Goal: Task Accomplishment & Management: Use online tool/utility

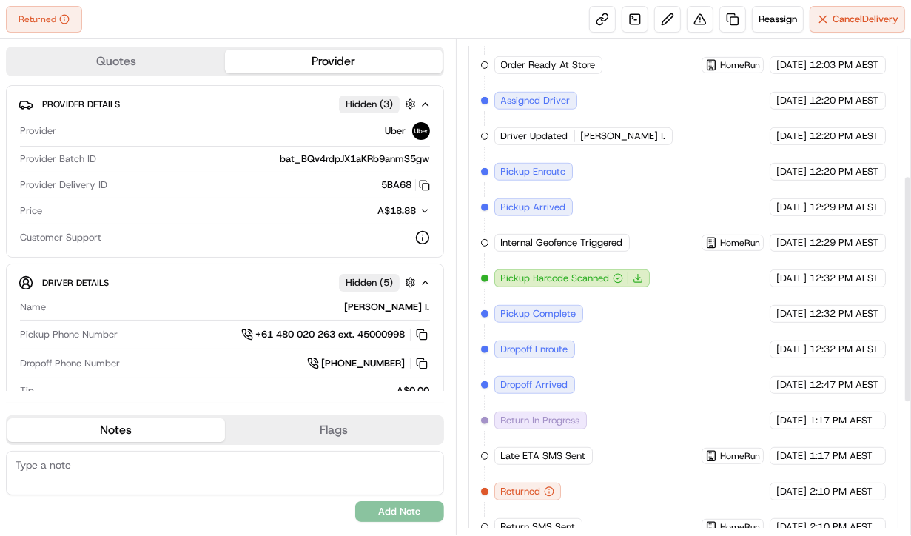
scroll to position [582, 0]
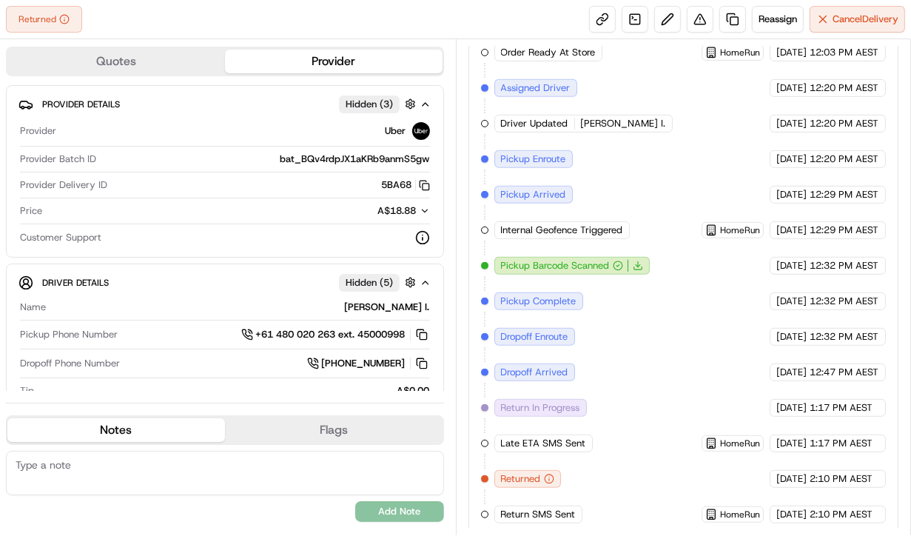
click at [708, 462] on div "Delivery Timing Updated Uber [DATE] 9:38 AM AEST Created (Sent To Provider) Ube…" at bounding box center [683, 212] width 405 height 621
drag, startPoint x: 708, startPoint y: 462, endPoint x: 645, endPoint y: 402, distance: 86.9
click at [706, 462] on div "Delivery Timing Updated Uber [DATE] 9:38 AM AEST Created (Sent To Provider) Ube…" at bounding box center [683, 212] width 405 height 621
click at [630, 302] on div "Delivery Timing Updated Uber [DATE] 9:38 AM AEST Created (Sent To Provider) Ube…" at bounding box center [683, 212] width 405 height 621
drag, startPoint x: 568, startPoint y: 509, endPoint x: 502, endPoint y: 503, distance: 66.1
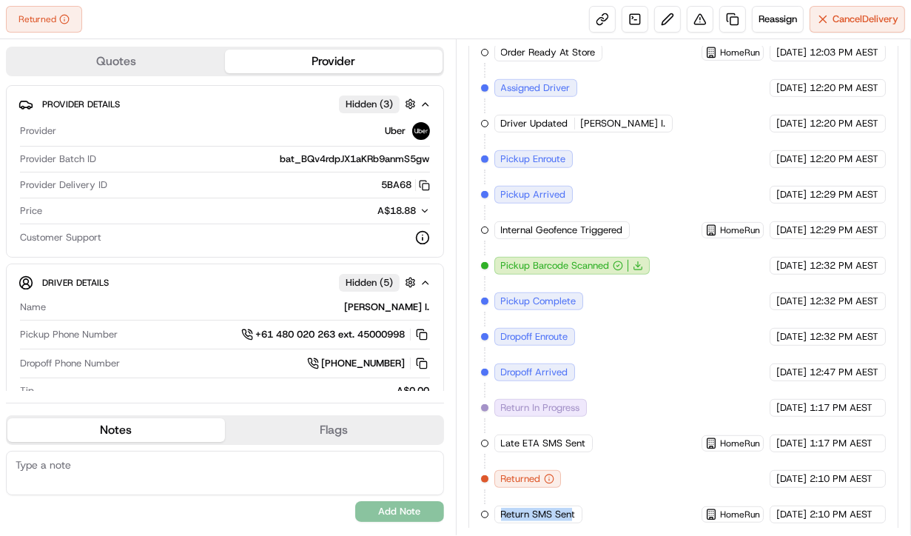
click at [502, 507] on span "Return SMS Sent" at bounding box center [538, 513] width 75 height 13
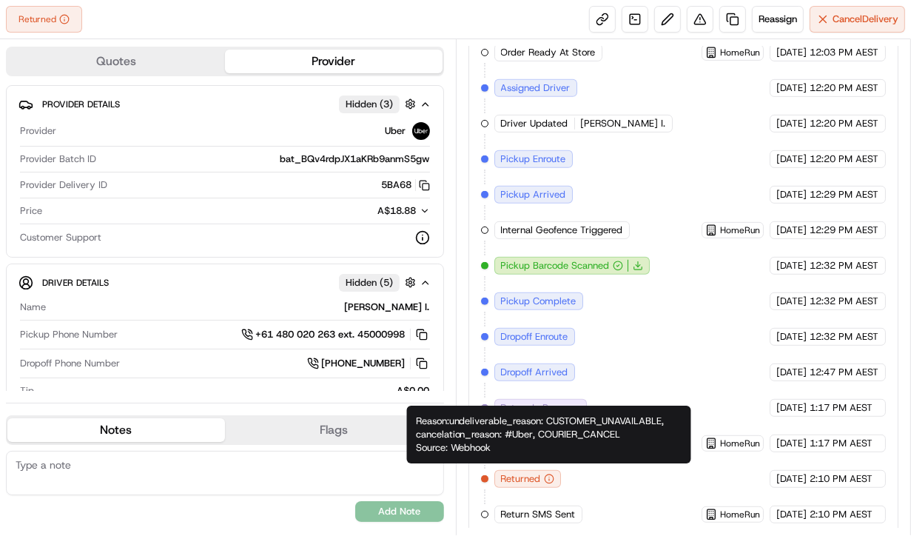
click at [655, 384] on div "Delivery Timing Updated Uber [DATE] 9:38 AM AEST Created (Sent To Provider) Ube…" at bounding box center [683, 212] width 405 height 621
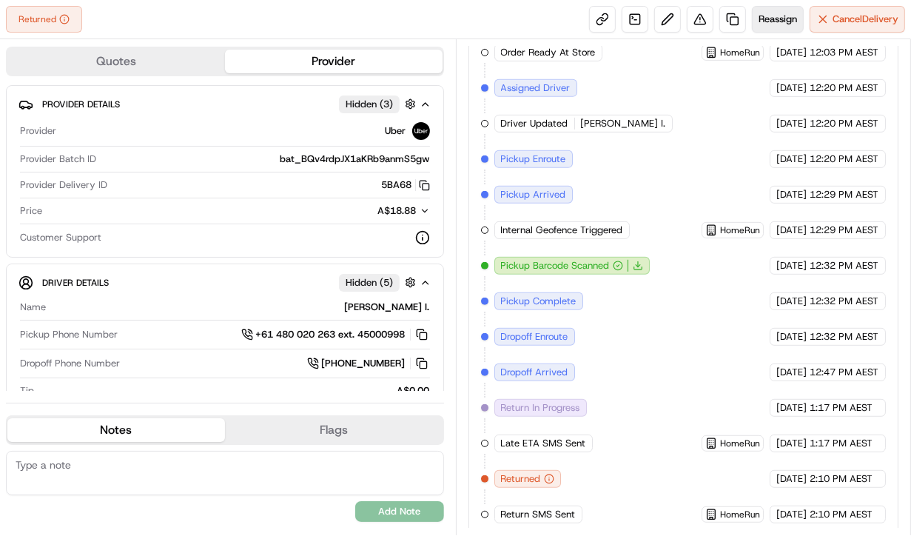
click at [775, 18] on span "Reassign" at bounding box center [777, 19] width 38 height 13
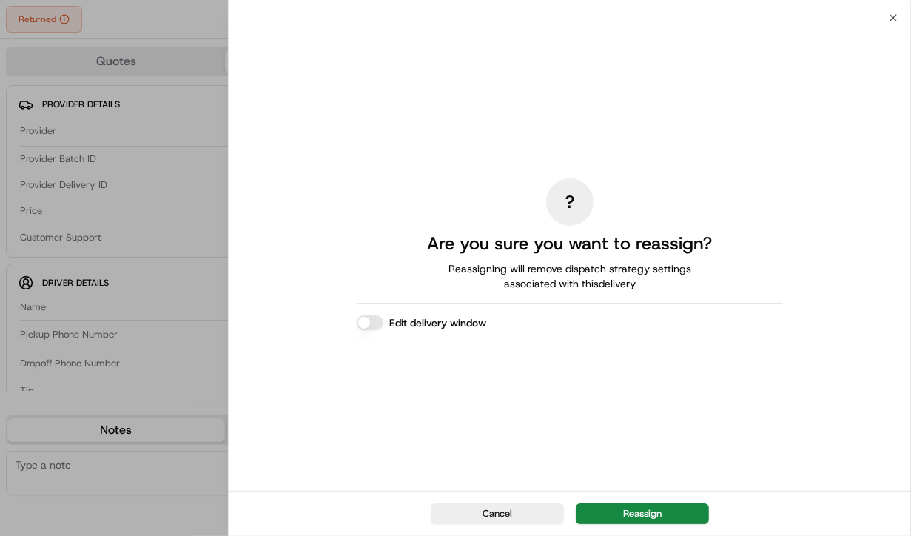
click at [364, 323] on button "Edit delivery window" at bounding box center [370, 322] width 27 height 15
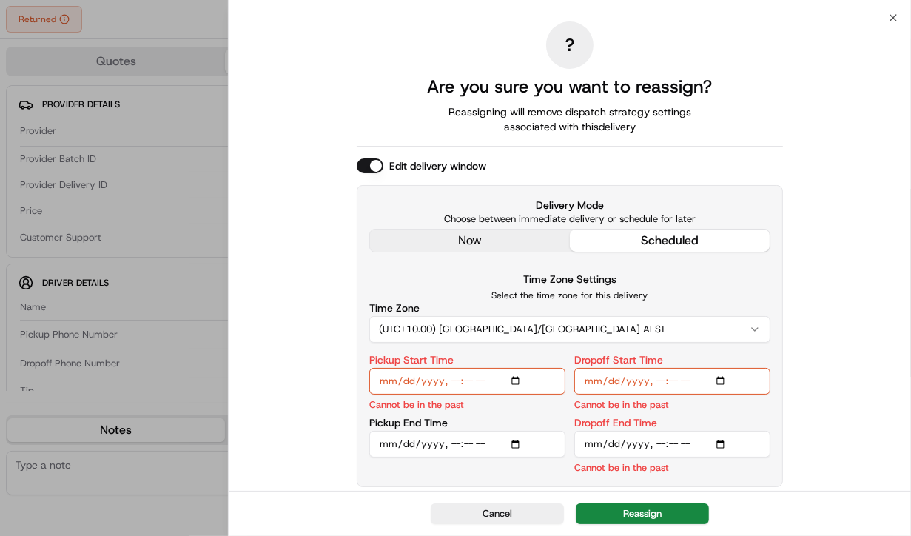
click at [358, 151] on div "? Are you sure you want to reassign? Reassigning will remove dispatch strategy …" at bounding box center [570, 254] width 426 height 467
click at [364, 169] on button "Edit delivery window" at bounding box center [370, 165] width 27 height 15
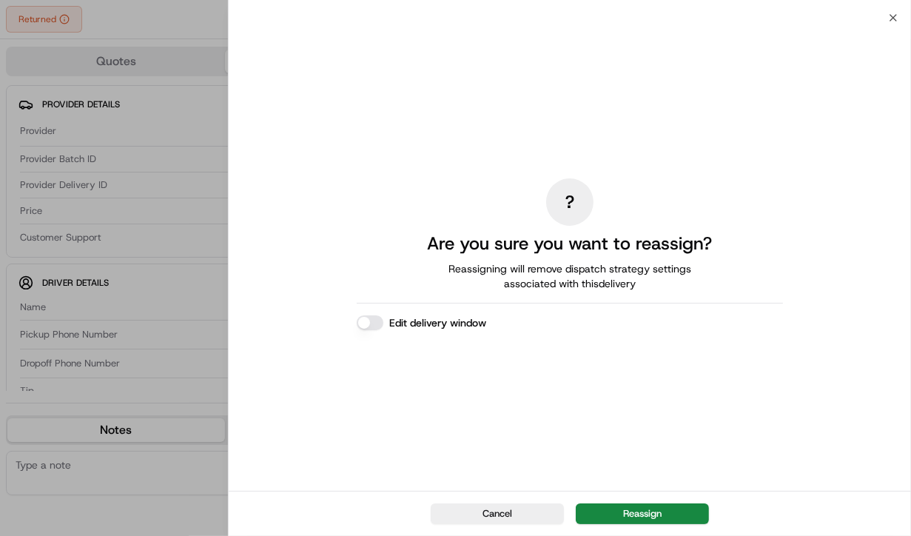
click at [635, 505] on button "Reassign" at bounding box center [642, 513] width 133 height 21
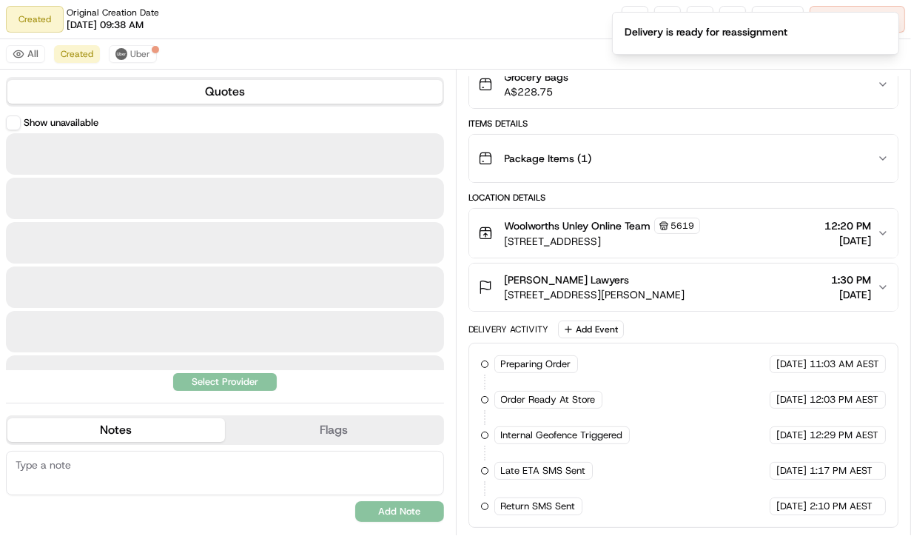
scroll to position [155, 0]
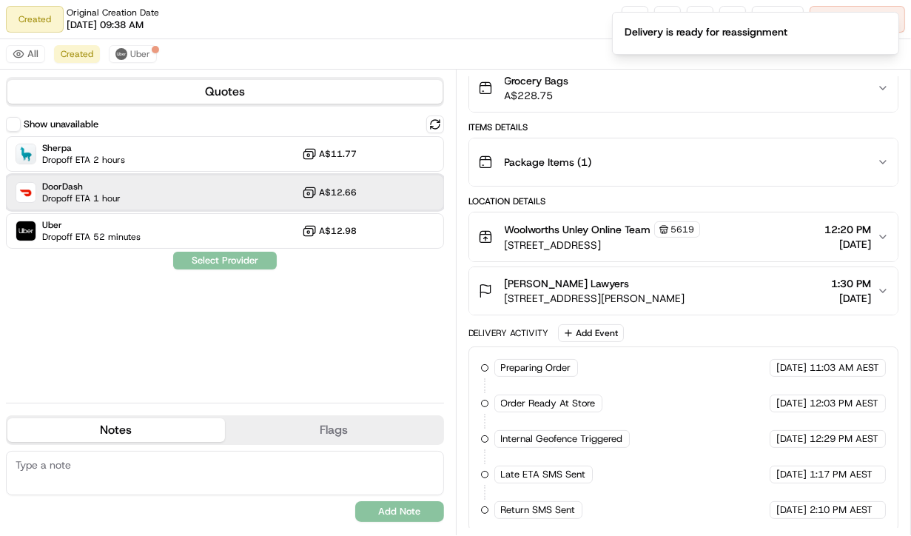
click at [269, 201] on div "DoorDash Dropoff ETA 1 hour A$12.66" at bounding box center [225, 193] width 438 height 36
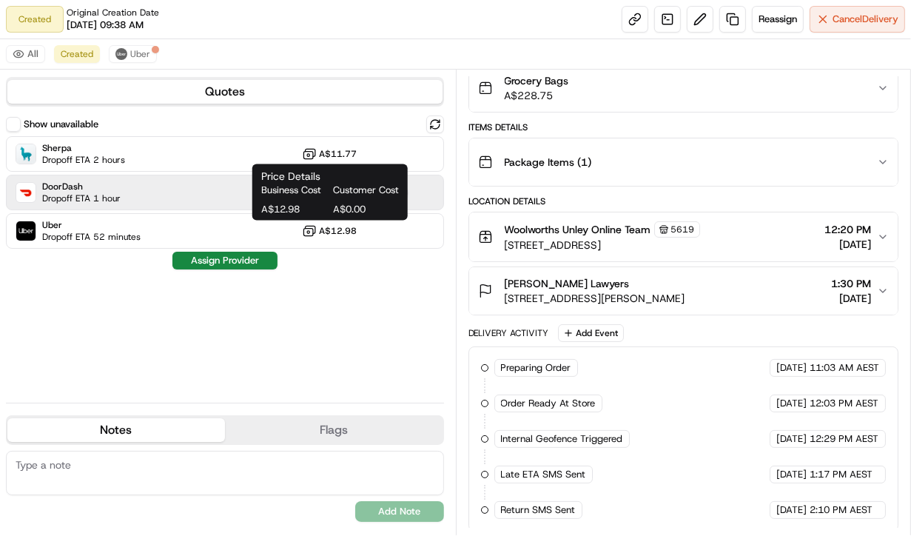
click at [250, 269] on div "Show unavailable Sherpa Dropoff ETA 2 hours A$11.77 DoorDash Dropoff ETA 1 hour…" at bounding box center [225, 252] width 438 height 275
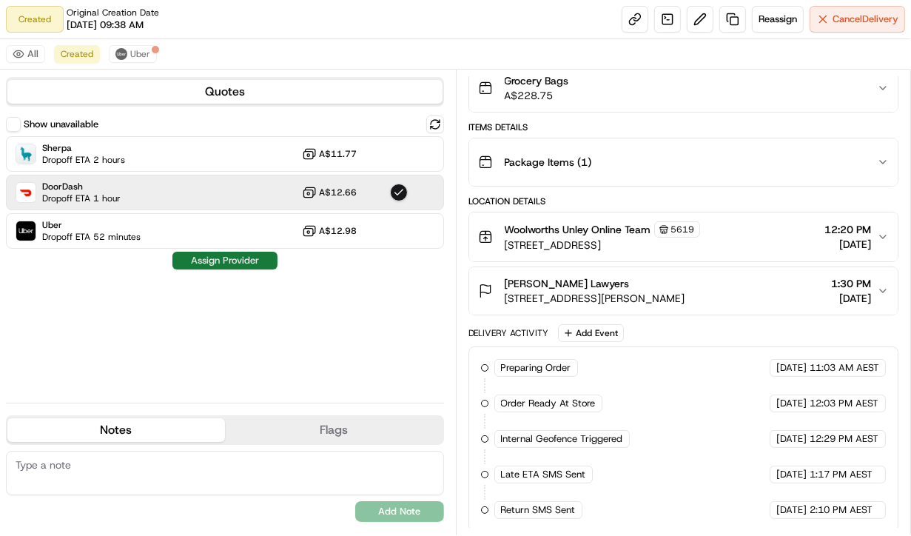
click at [257, 263] on button "Assign Provider" at bounding box center [224, 261] width 105 height 18
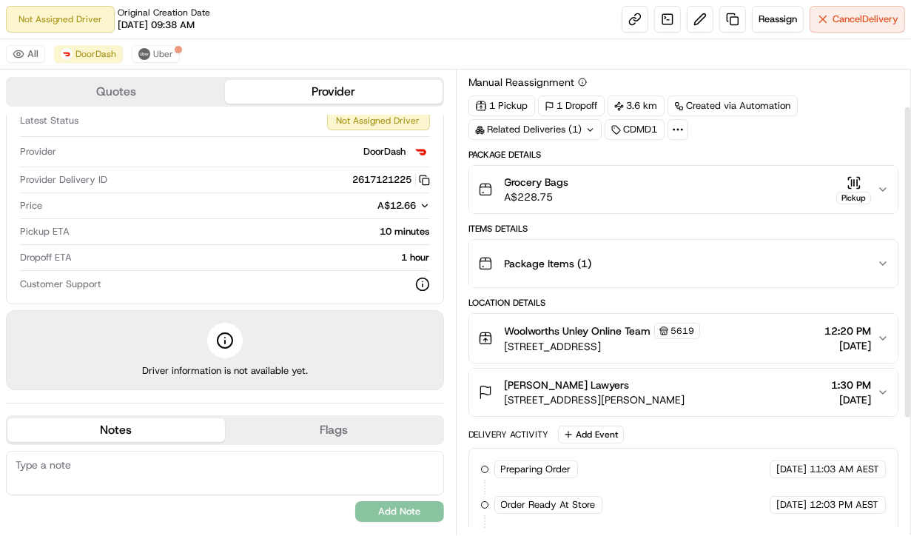
scroll to position [225, 0]
